Goal: Navigation & Orientation: Find specific page/section

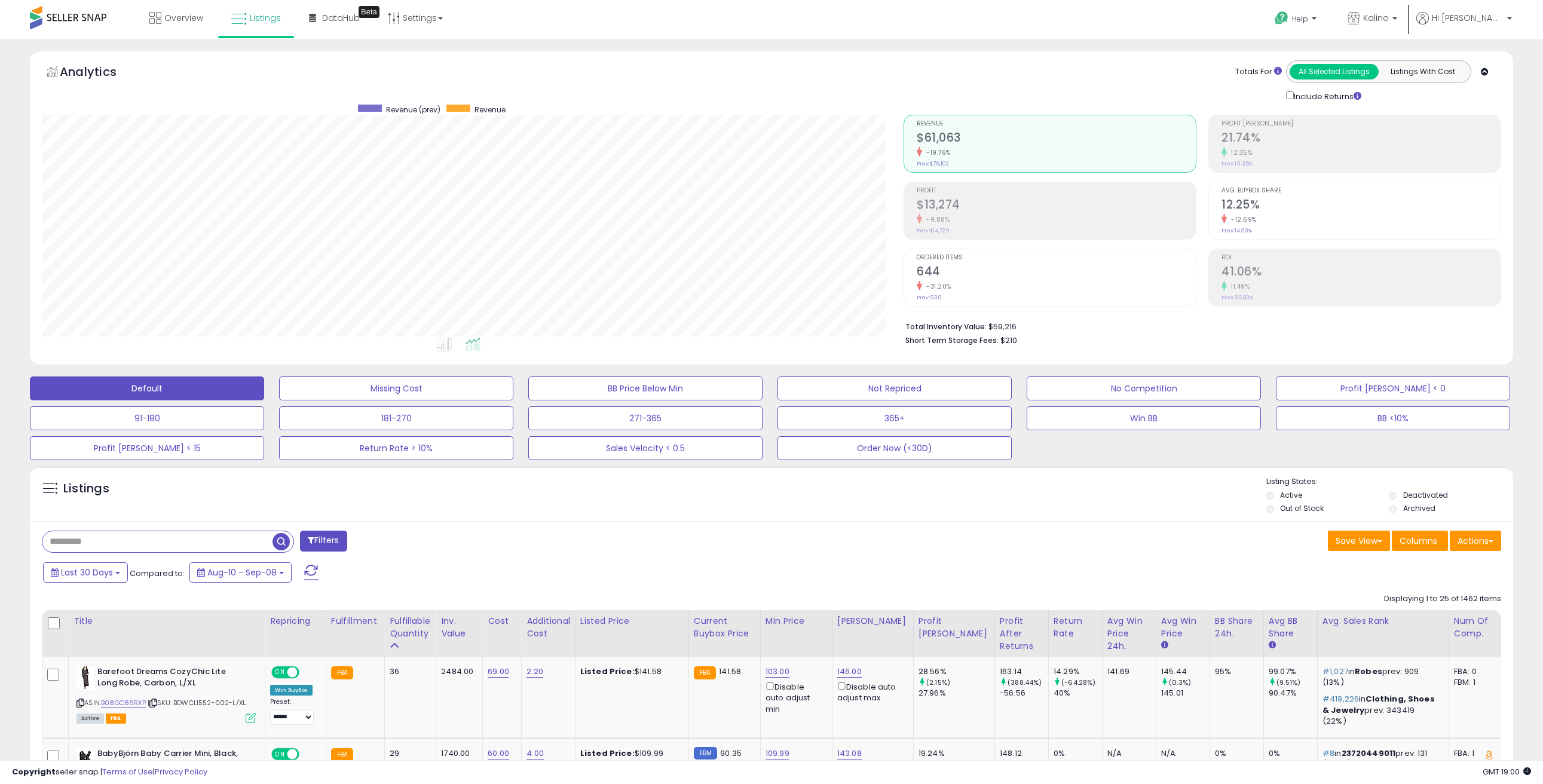
scroll to position [245, 862]
click at [171, 15] on span "Overview" at bounding box center [183, 18] width 39 height 12
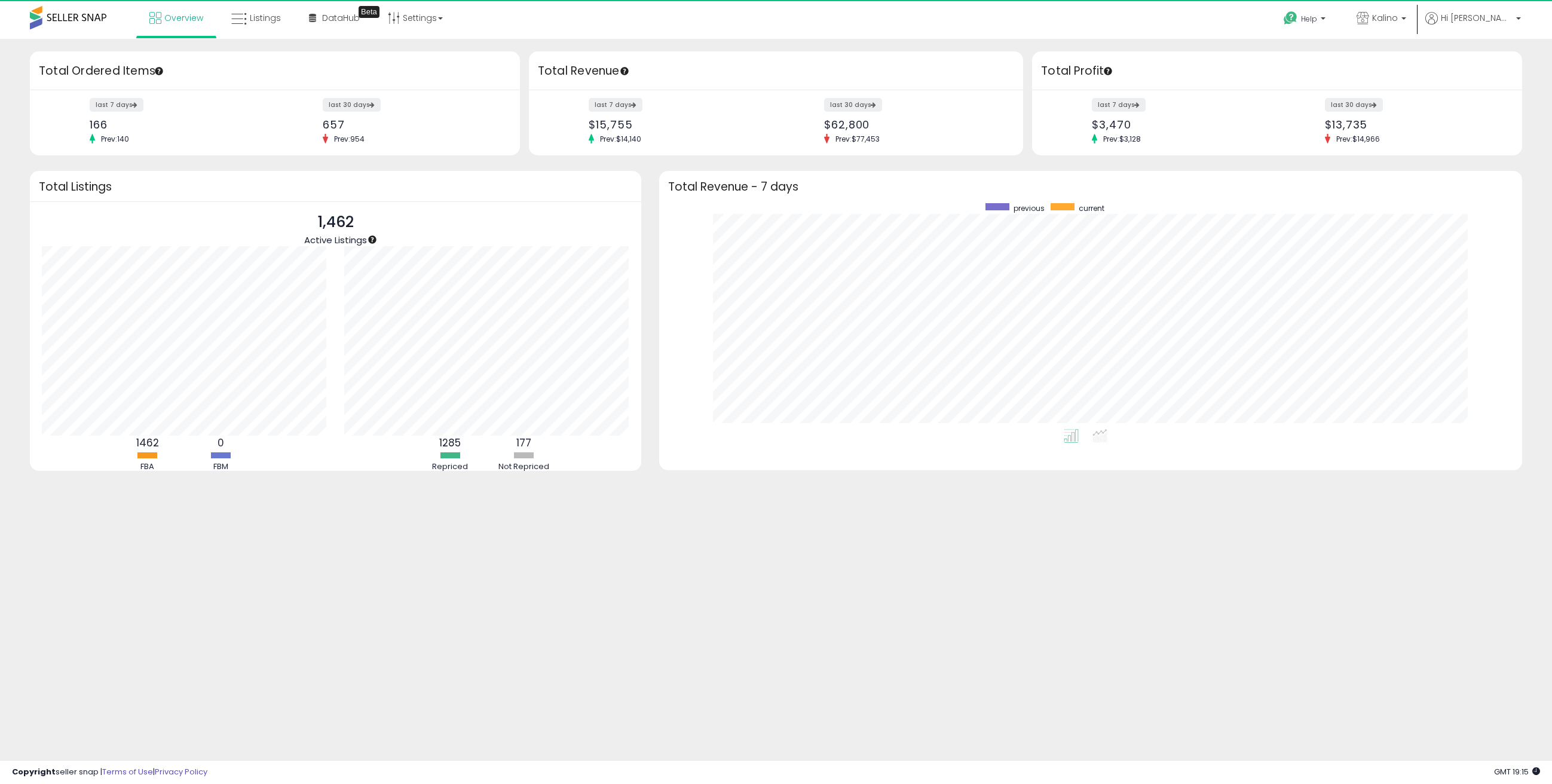
scroll to position [226, 839]
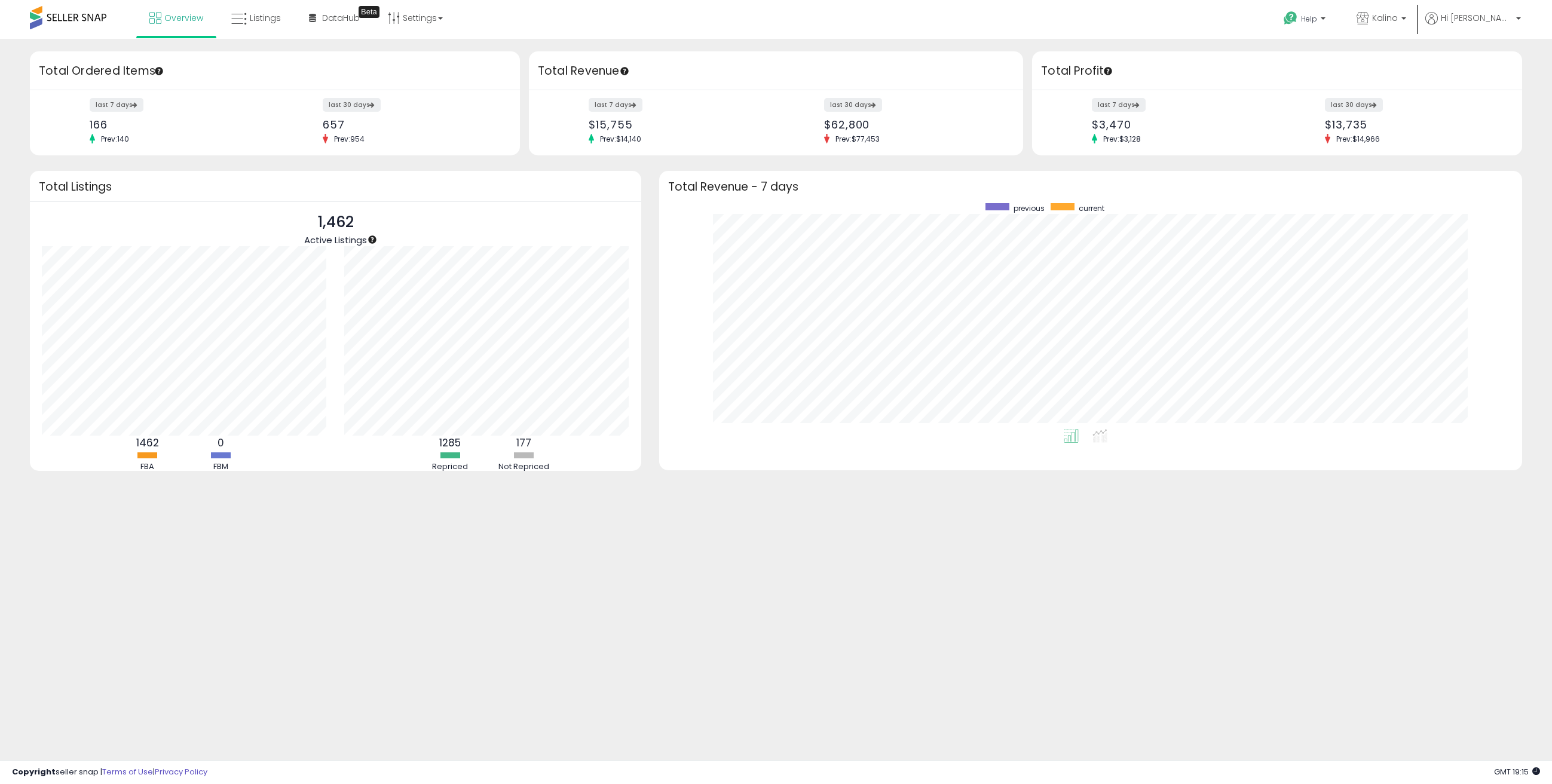
click at [762, 11] on div "Overview Listings Beta" at bounding box center [505, 25] width 1029 height 51
click at [266, 19] on span "Listings" at bounding box center [265, 18] width 31 height 12
